Goal: Check status: Check status

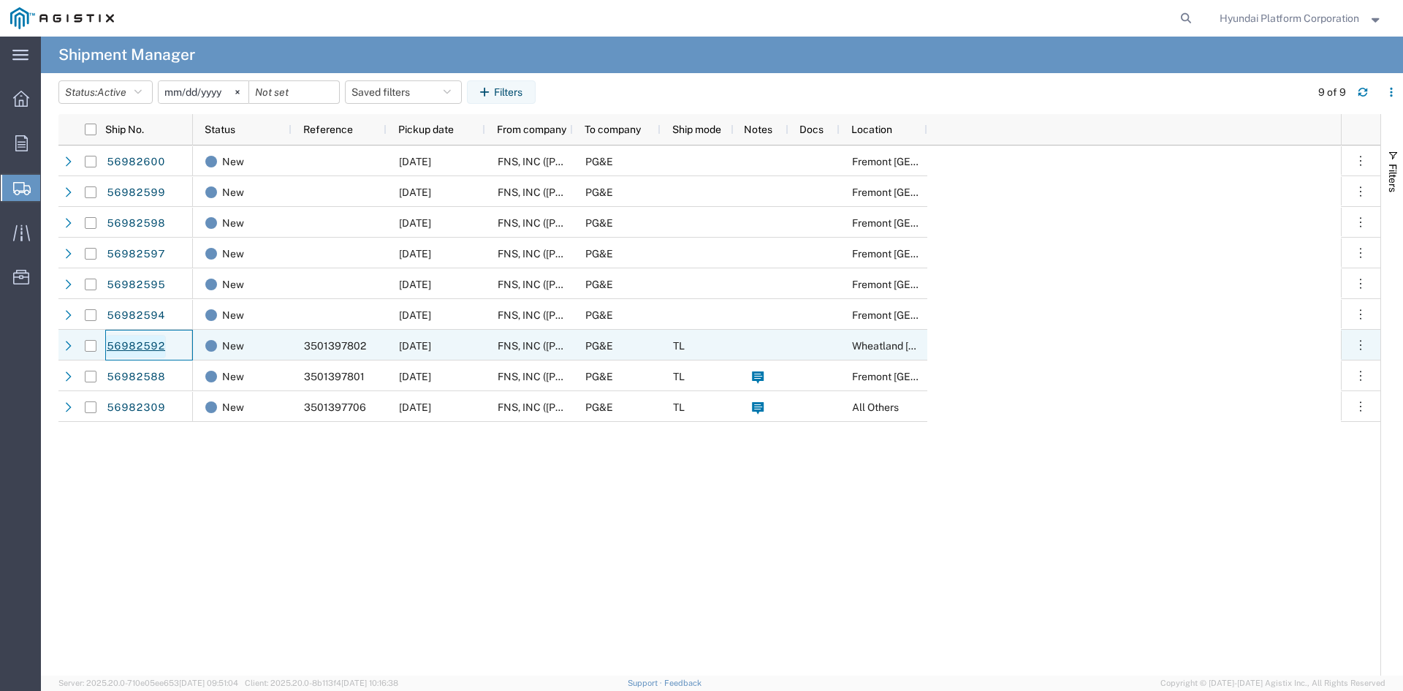
click at [153, 352] on link "56982592" at bounding box center [136, 346] width 60 height 23
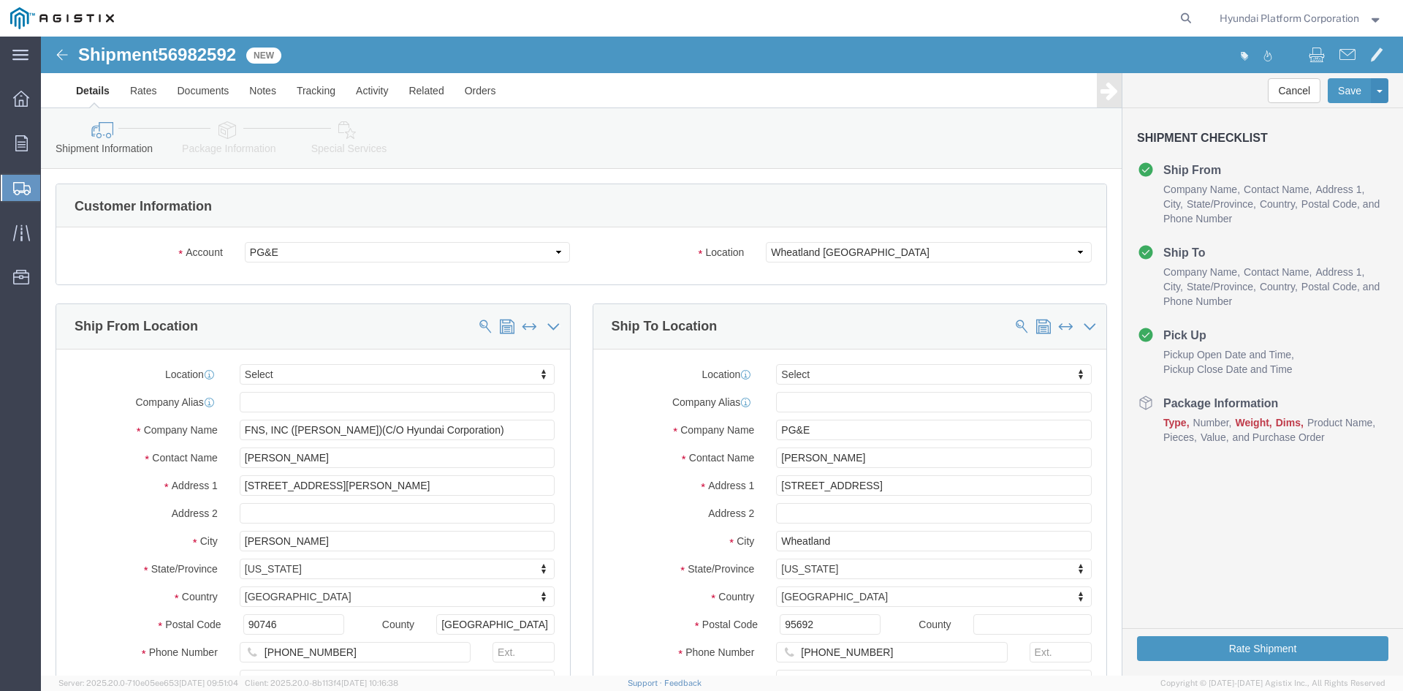
select select
click link "Special Services"
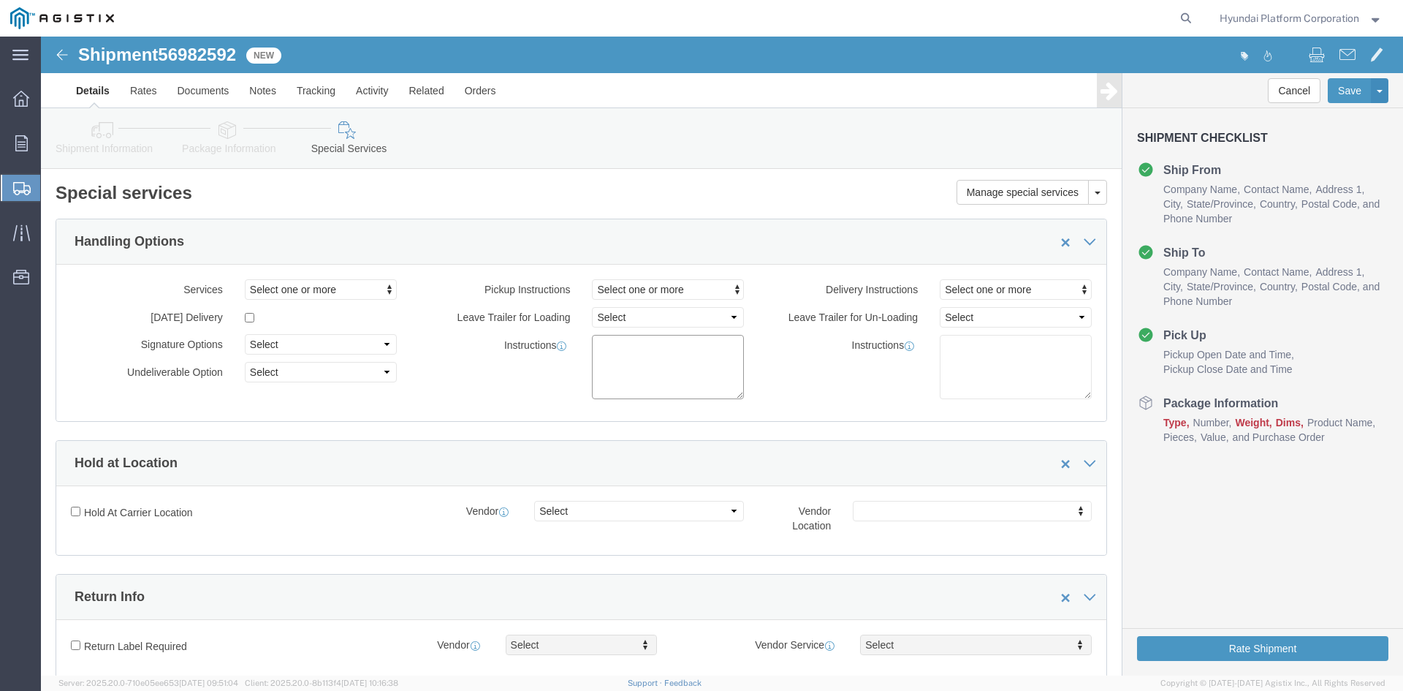
click textarea
click link "Package Information"
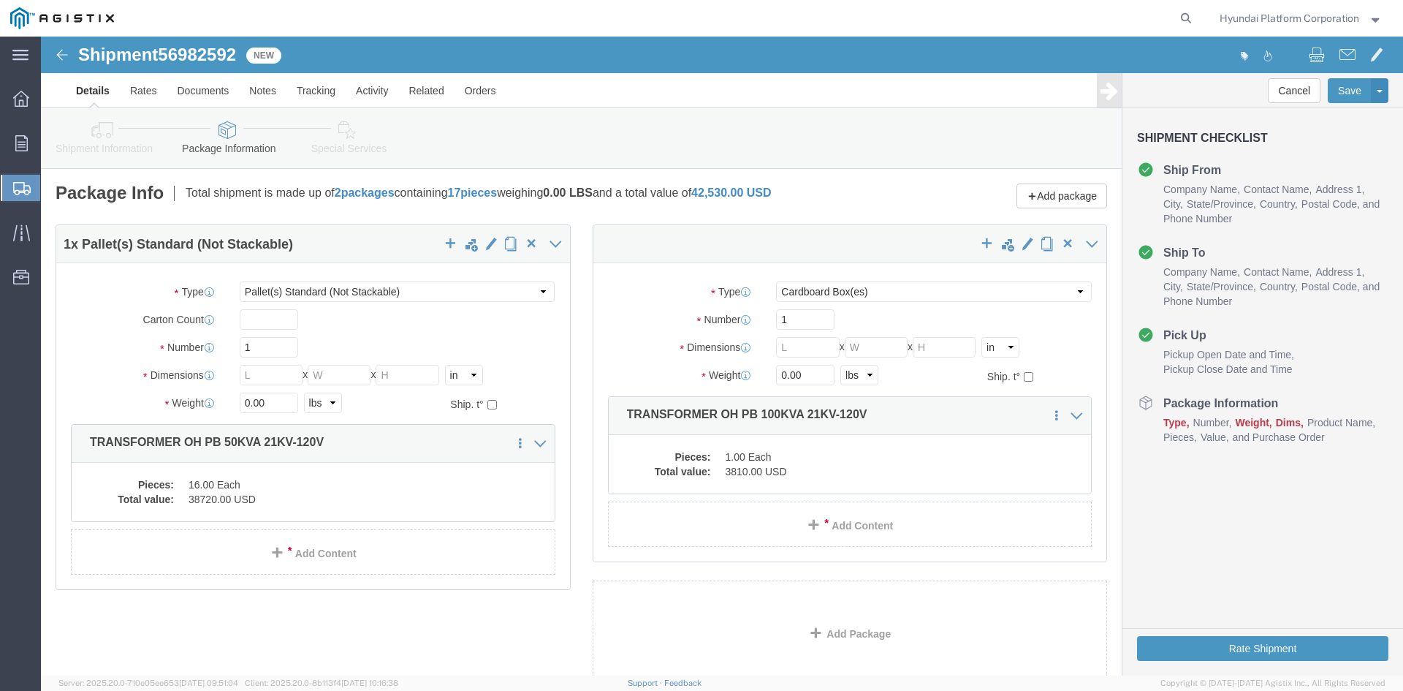
click icon
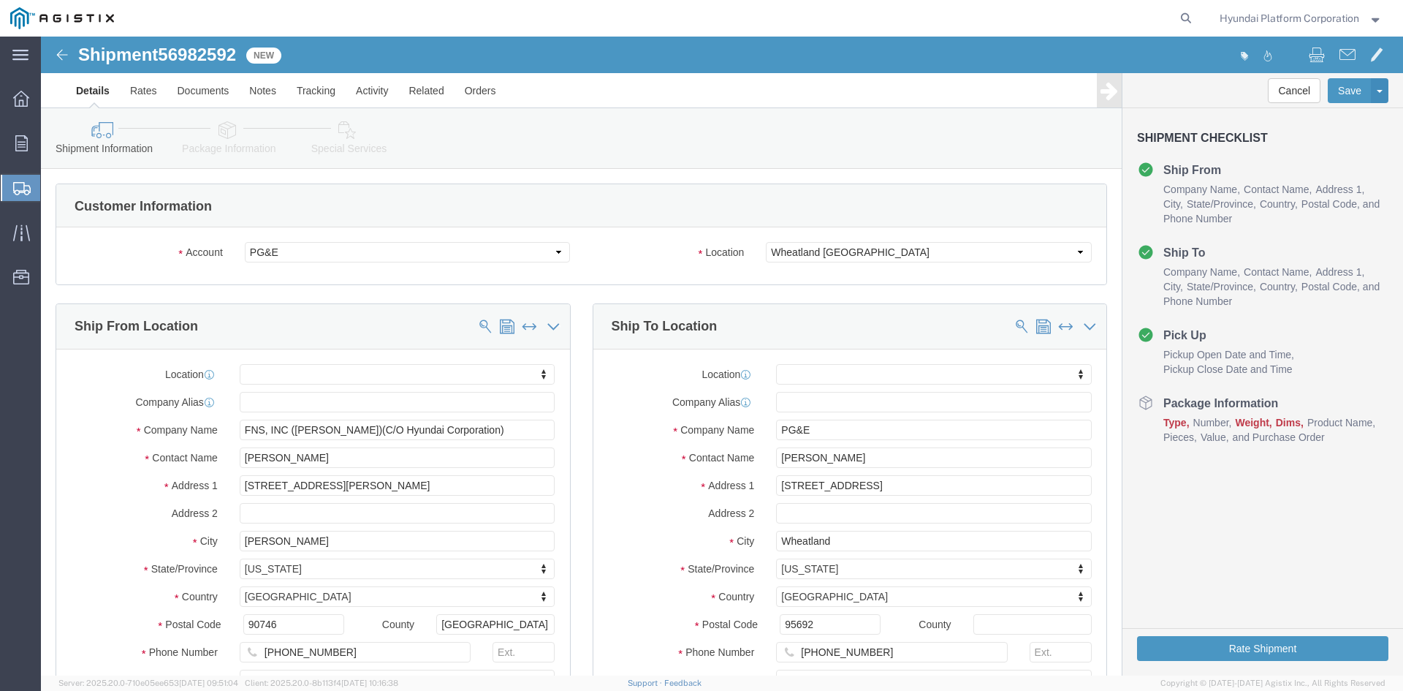
click icon
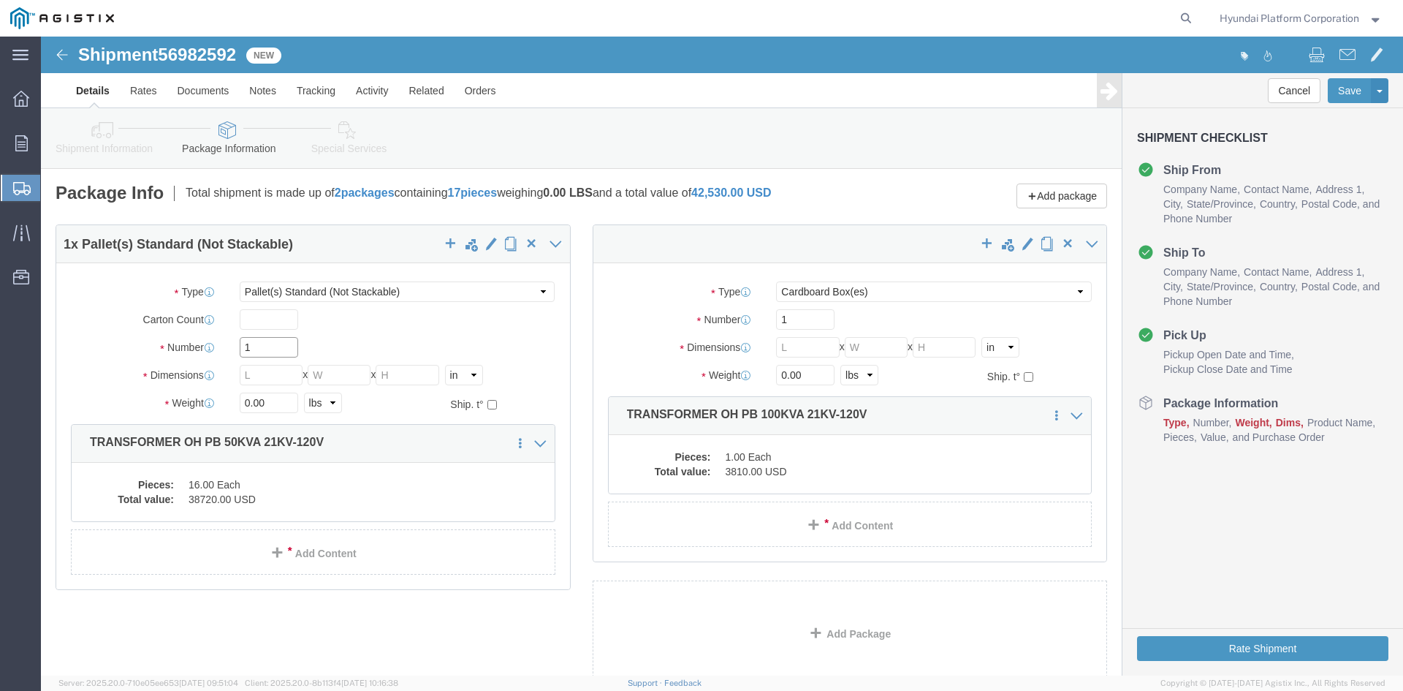
click input "1"
type input "16"
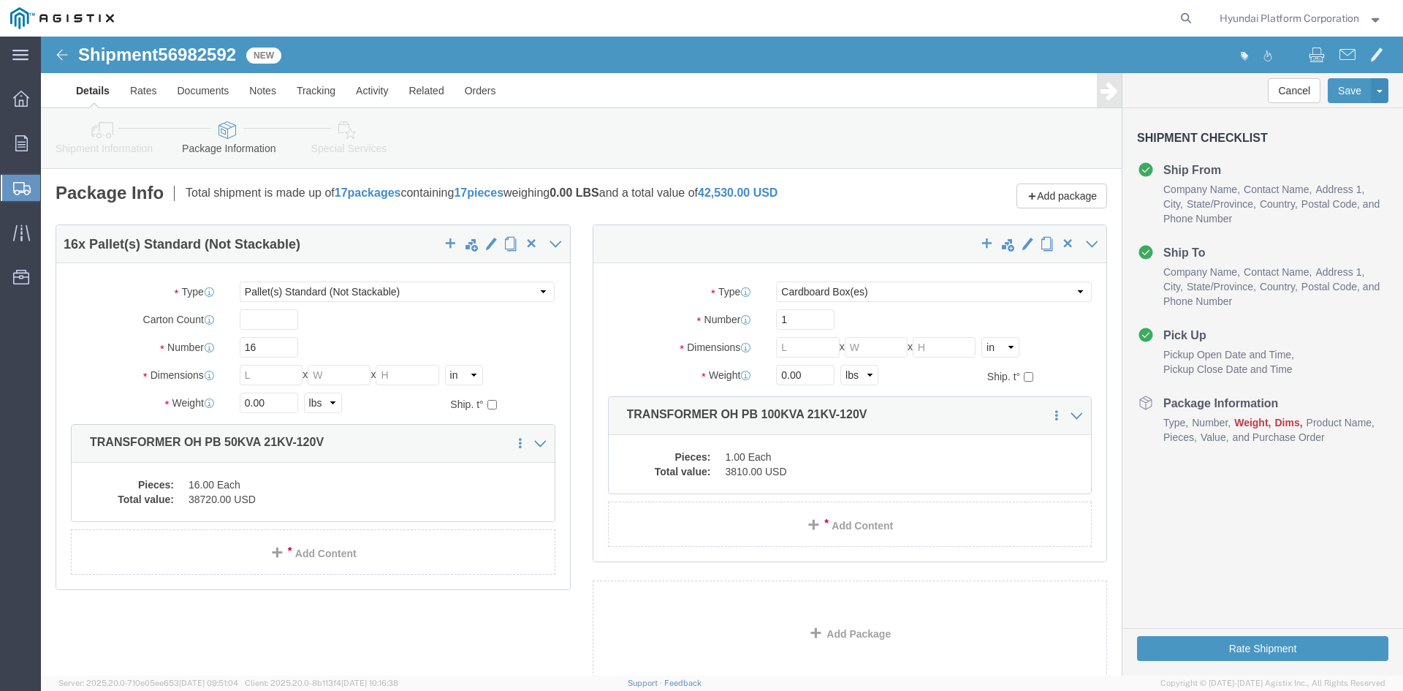
drag, startPoint x: 196, startPoint y: 339, endPoint x: 216, endPoint y: 339, distance: 20.5
click div "Length x Width x Height Select cm ft in"
click input "text"
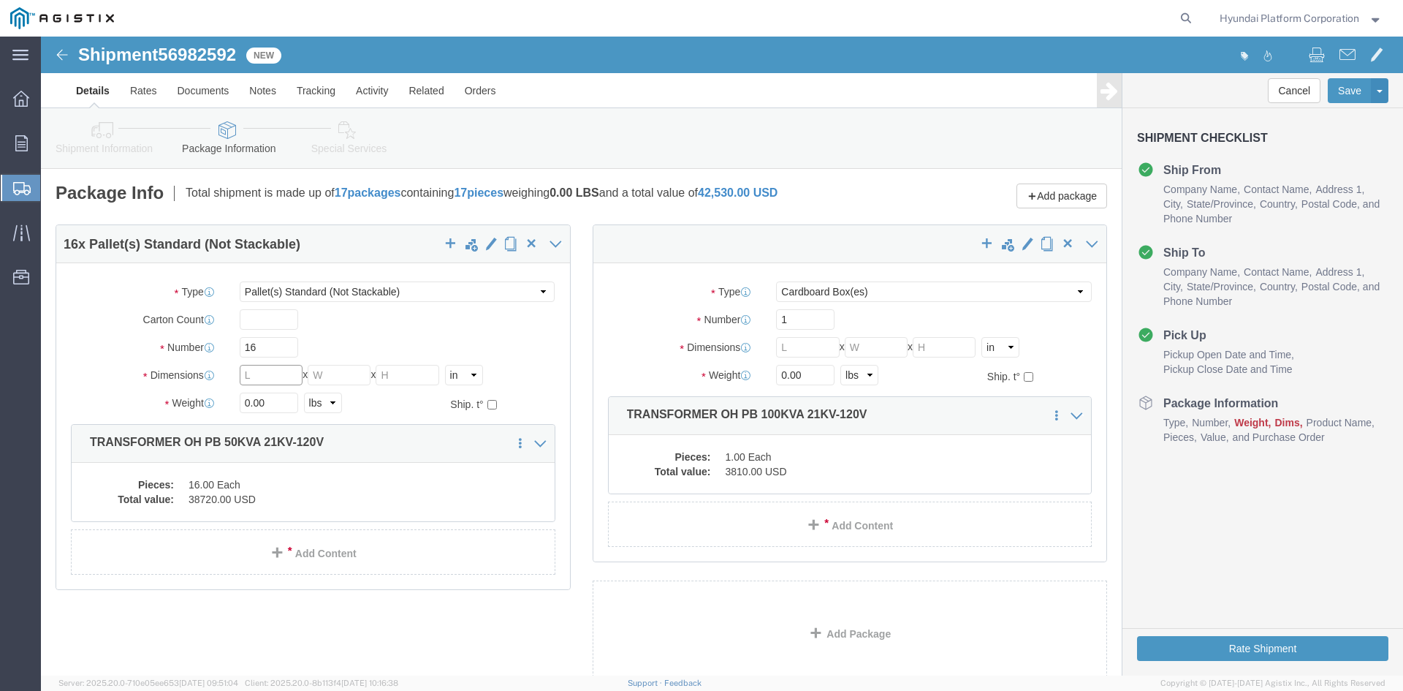
click input "text"
type input "30.5"
type input "26.5"
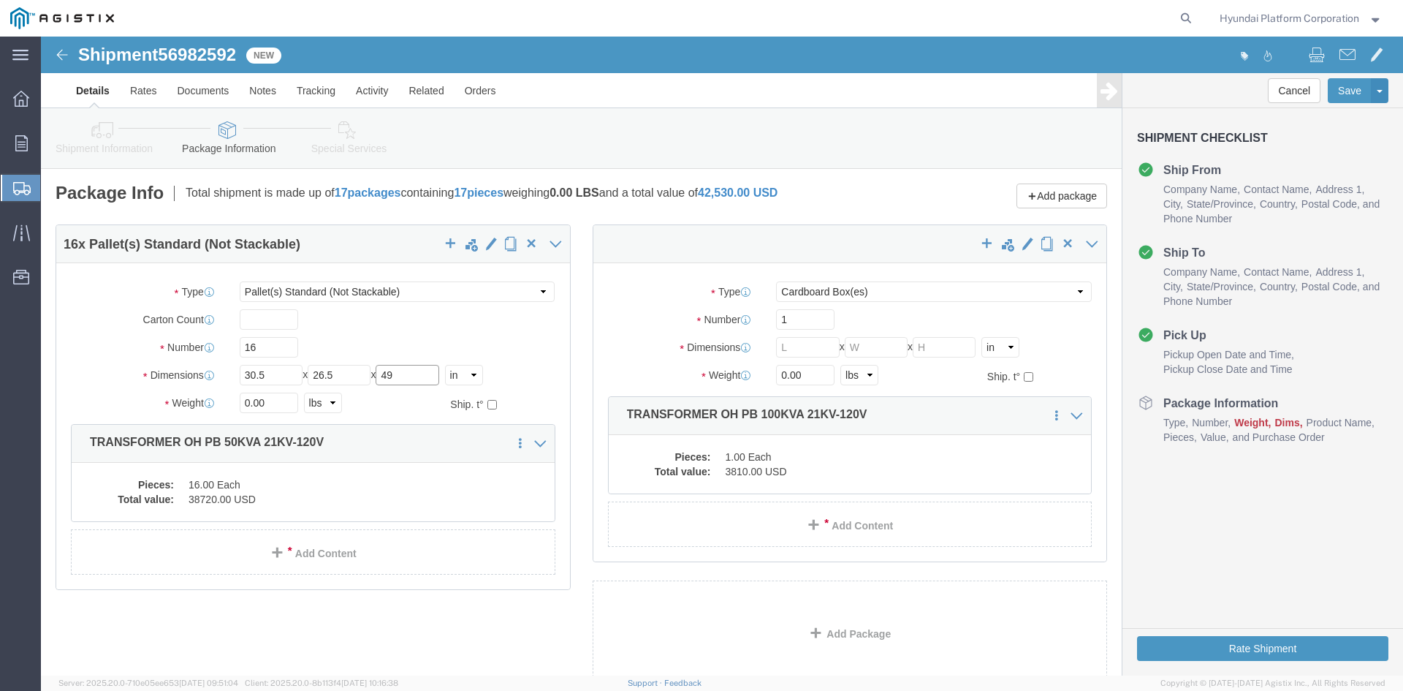
type input "49"
click input "0.00"
type input "11104"
click input "text"
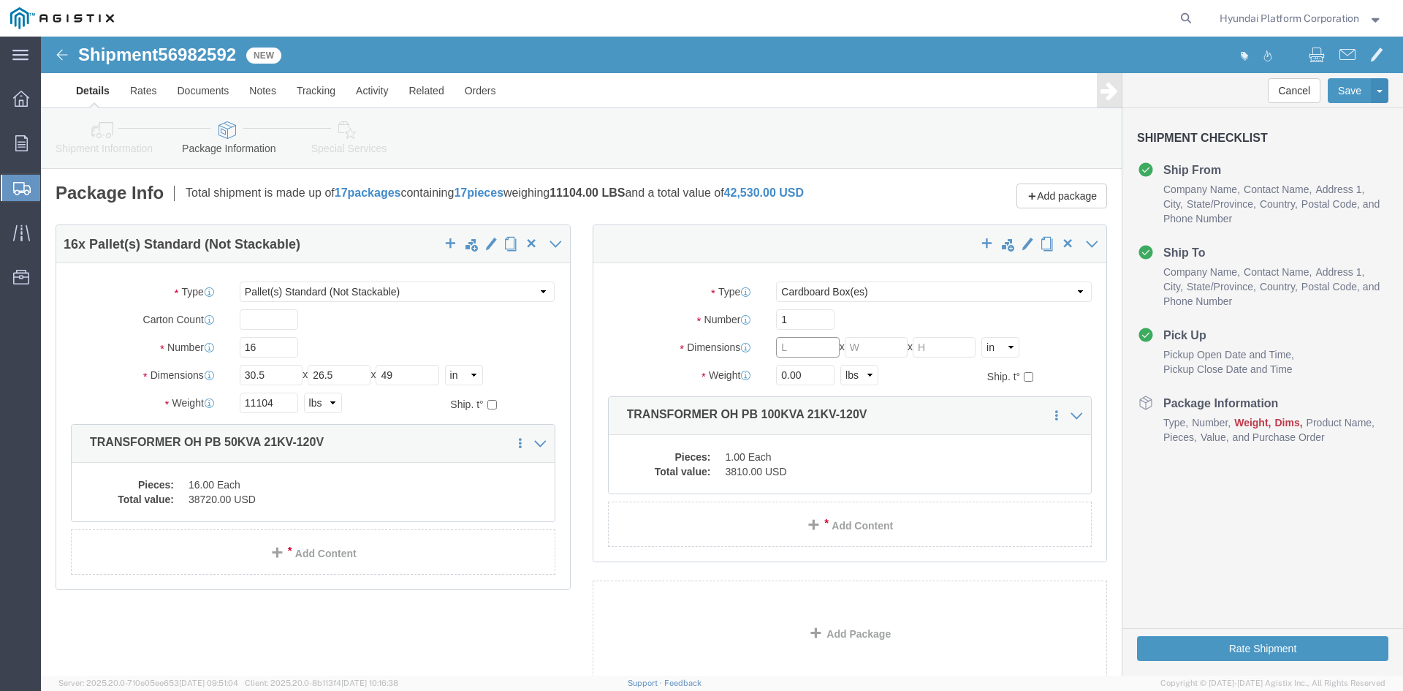
click input "text"
type input "30.5"
type input "33.7"
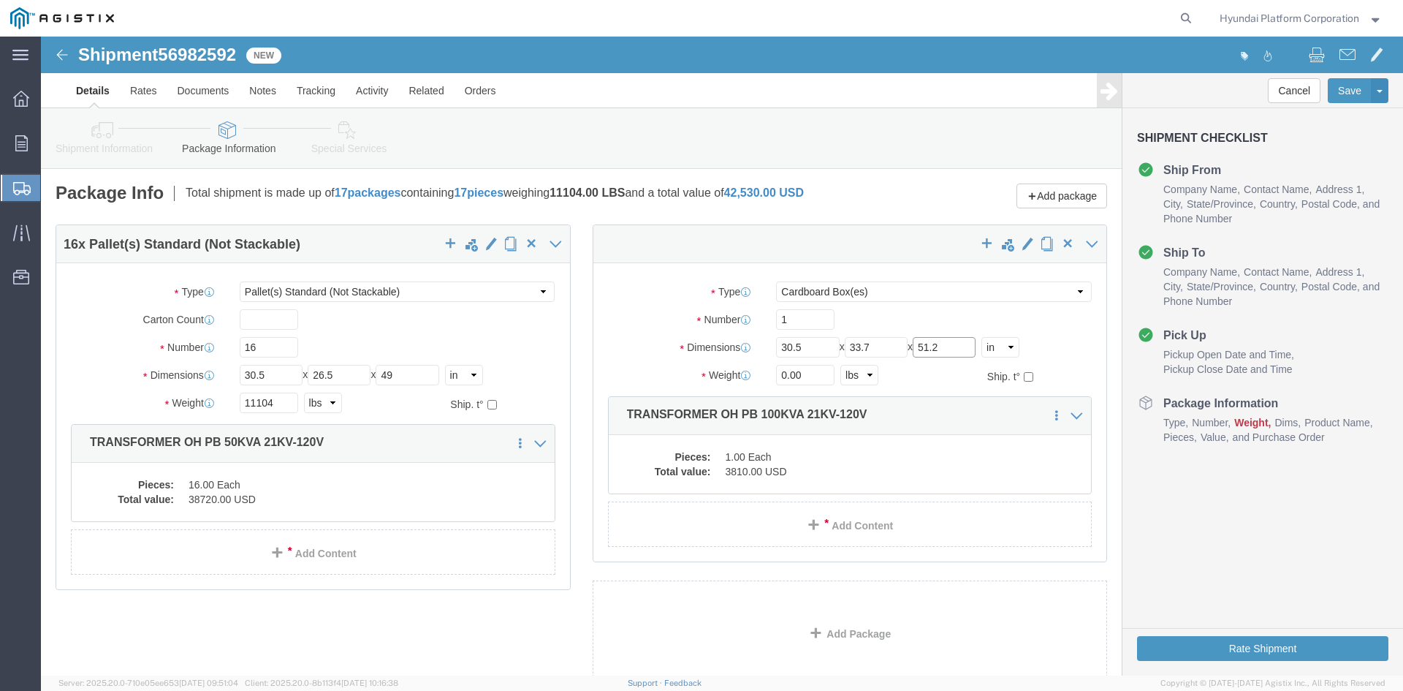
type input "51.2"
click input "0.00"
type input "3810"
click at [0, 0] on span "Shipment Manager" at bounding box center [0, 0] width 0 height 0
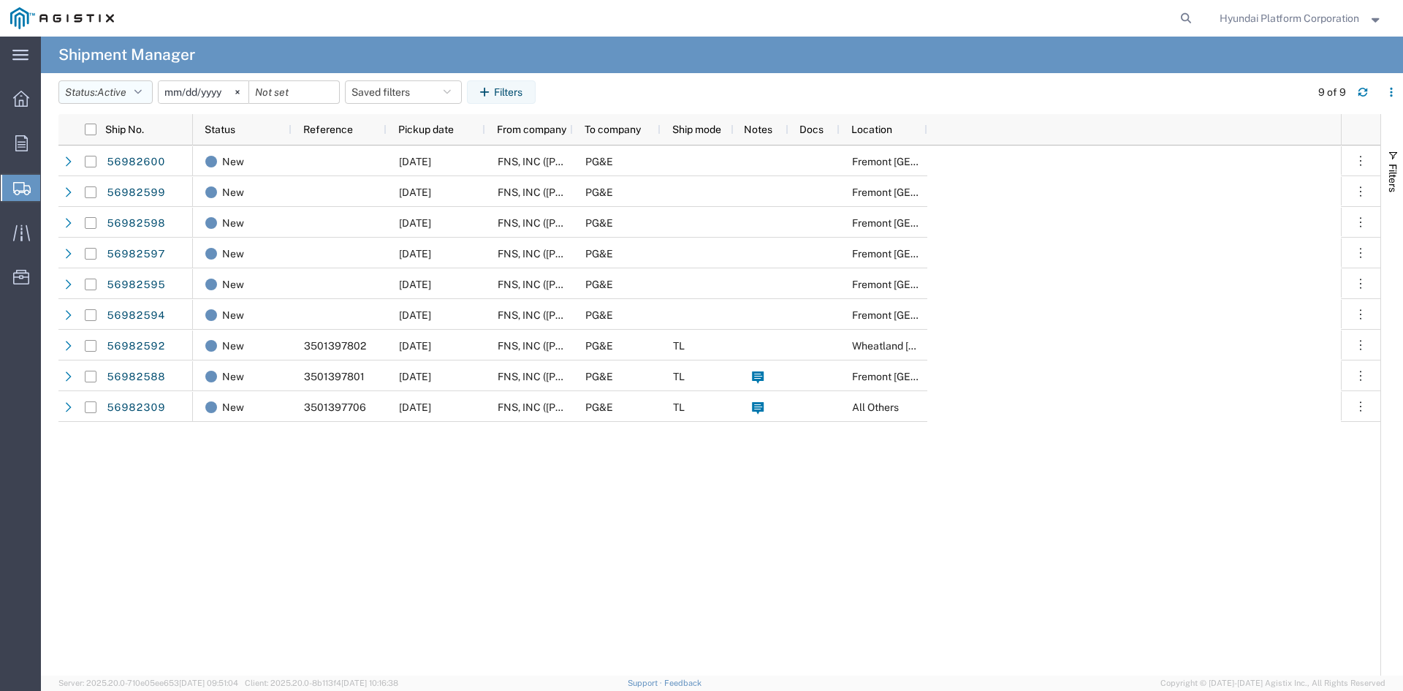
click at [124, 83] on button "Status: Active" at bounding box center [105, 91] width 94 height 23
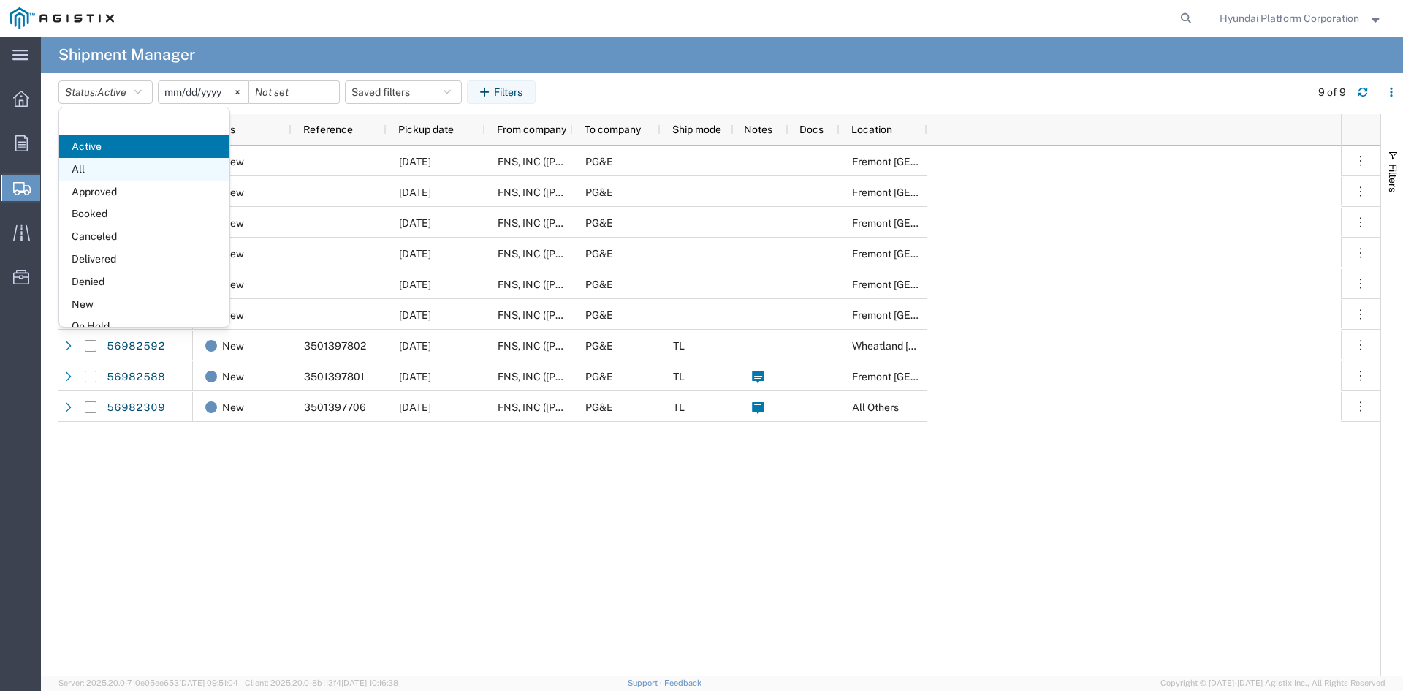
click at [110, 167] on span "All" at bounding box center [144, 169] width 170 height 23
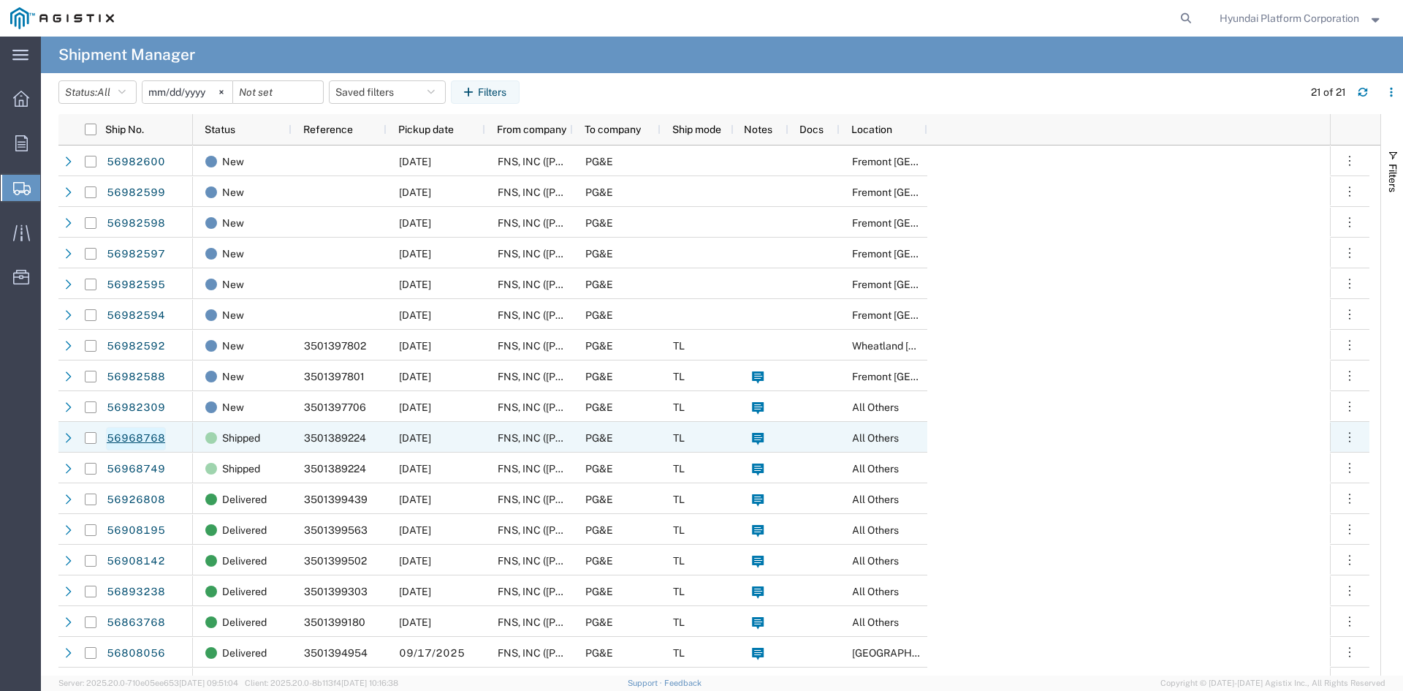
click at [152, 441] on link "56968768" at bounding box center [136, 438] width 60 height 23
click at [811, 440] on icon at bounding box center [811, 438] width 8 height 11
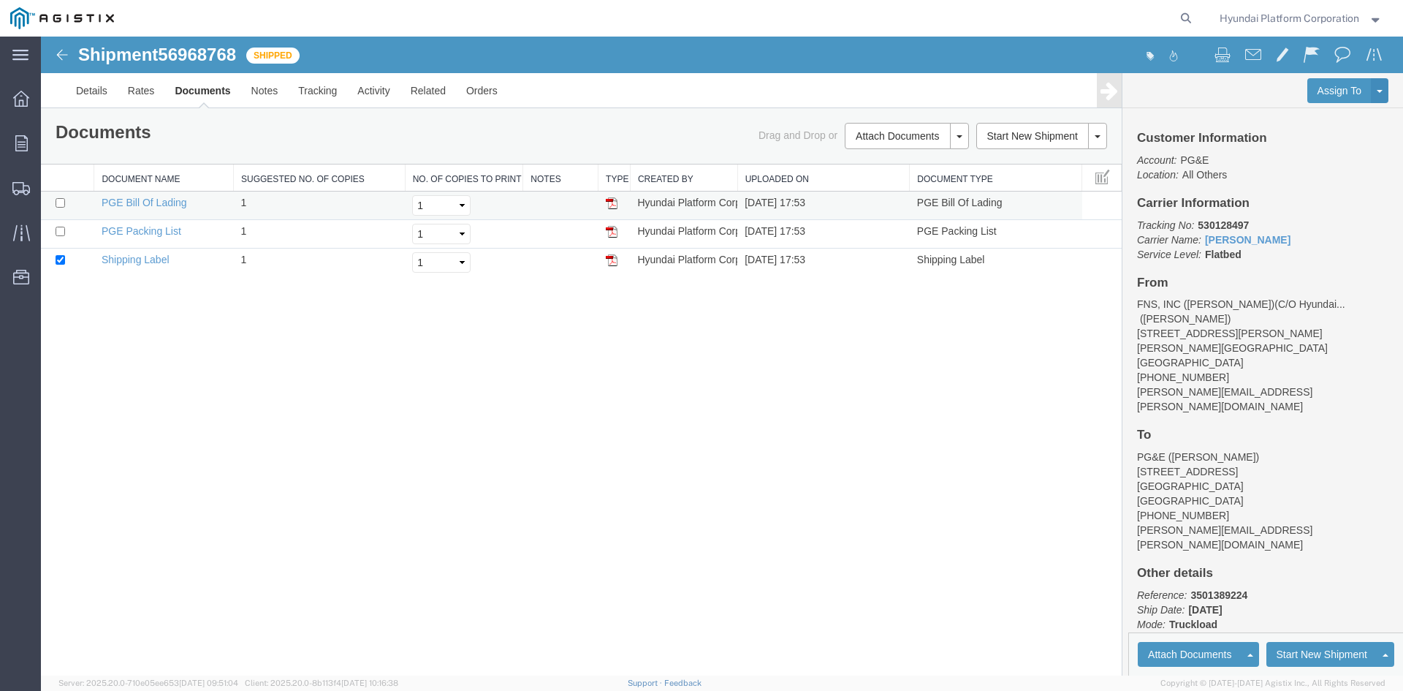
click at [606, 200] on img at bounding box center [612, 203] width 12 height 12
